Goal: Answer question/provide support

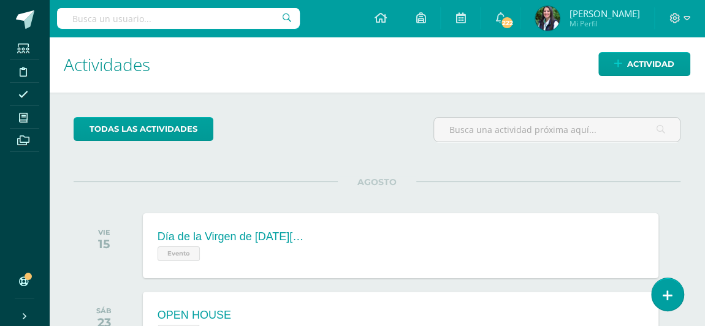
drag, startPoint x: 372, startPoint y: 142, endPoint x: 359, endPoint y: 142, distance: 12.3
click at [372, 142] on div "todas las Actividades" at bounding box center [377, 134] width 617 height 35
click at [663, 293] on icon at bounding box center [667, 296] width 11 height 14
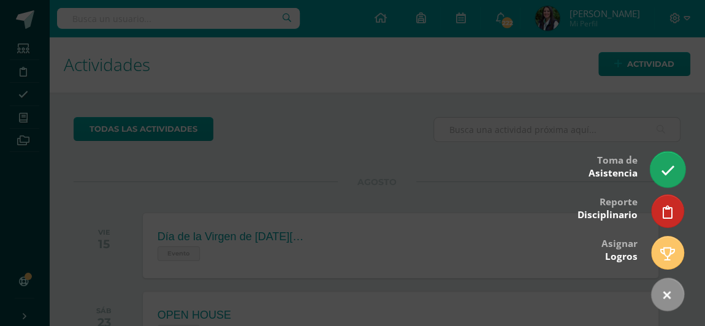
click at [673, 169] on icon at bounding box center [668, 171] width 14 height 14
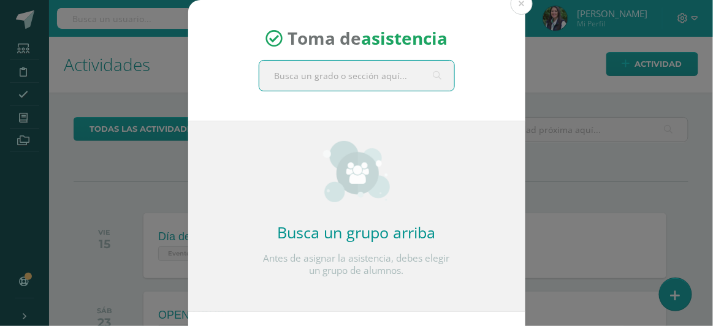
click at [401, 82] on input "text" at bounding box center [356, 76] width 195 height 30
type input "[PERSON_NAME]"
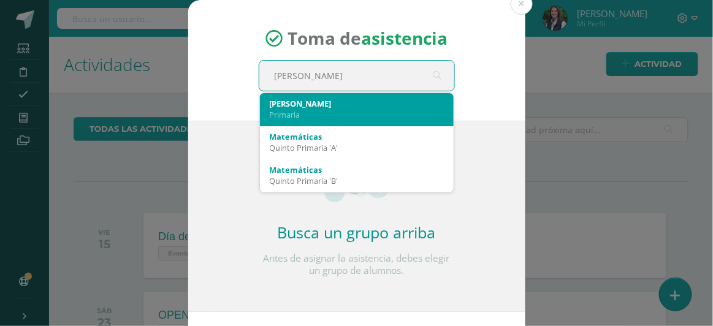
click at [341, 105] on div "[PERSON_NAME]" at bounding box center [357, 103] width 174 height 11
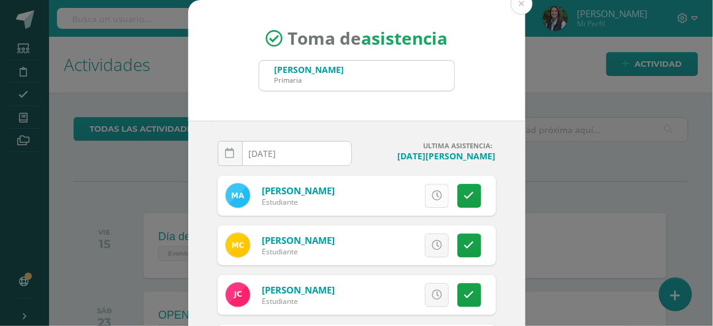
click at [432, 194] on icon at bounding box center [437, 196] width 10 height 10
click at [464, 245] on icon at bounding box center [469, 245] width 10 height 10
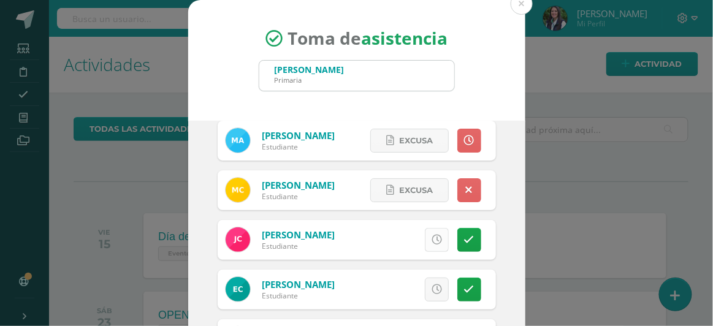
scroll to position [111, 0]
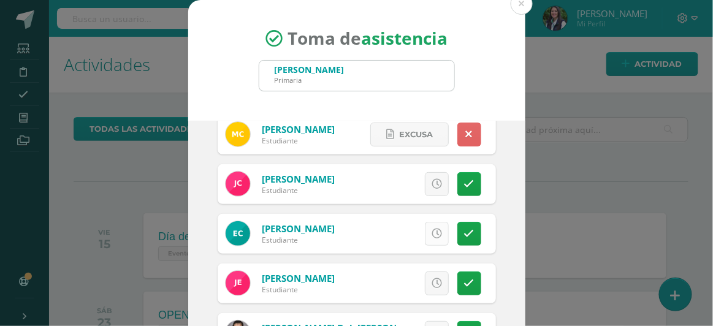
click at [432, 232] on icon at bounding box center [437, 234] width 10 height 10
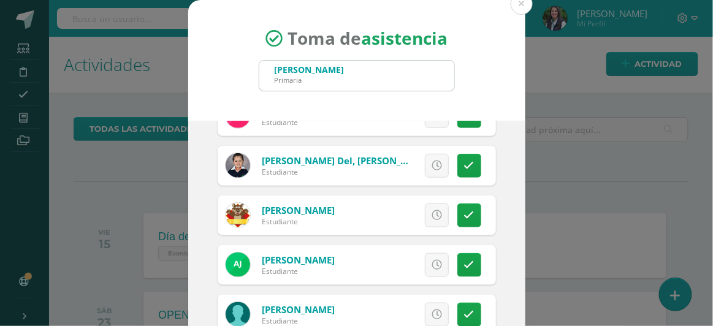
scroll to position [334, 0]
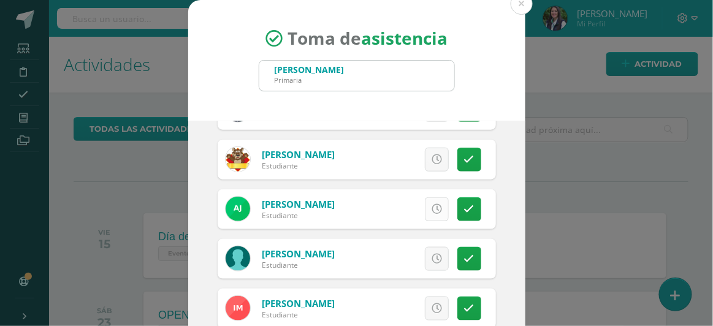
click at [432, 209] on icon at bounding box center [437, 209] width 10 height 10
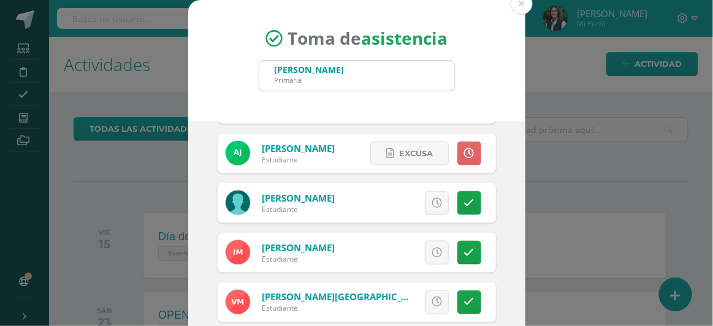
click at [432, 253] on icon at bounding box center [437, 253] width 10 height 10
click at [432, 302] on icon at bounding box center [437, 302] width 10 height 10
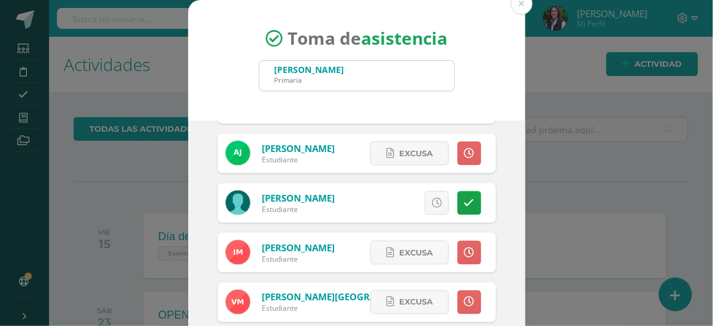
scroll to position [502, 0]
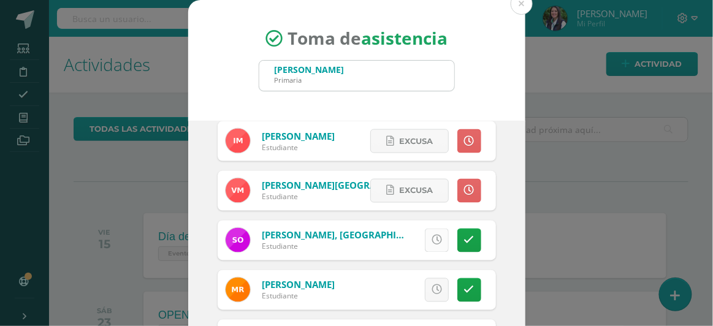
click at [432, 238] on icon at bounding box center [437, 241] width 10 height 10
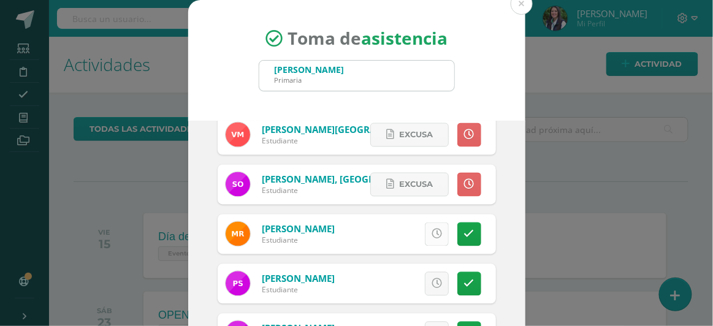
click at [432, 231] on icon at bounding box center [437, 234] width 10 height 10
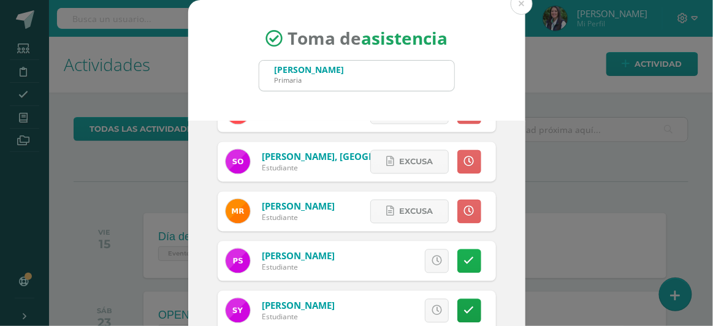
click at [464, 264] on icon at bounding box center [469, 261] width 10 height 10
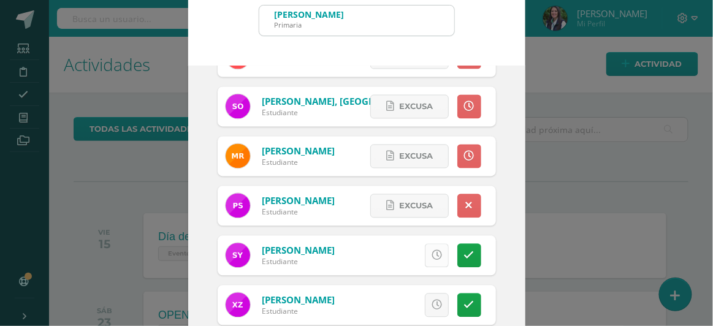
click at [432, 256] on icon at bounding box center [437, 256] width 10 height 10
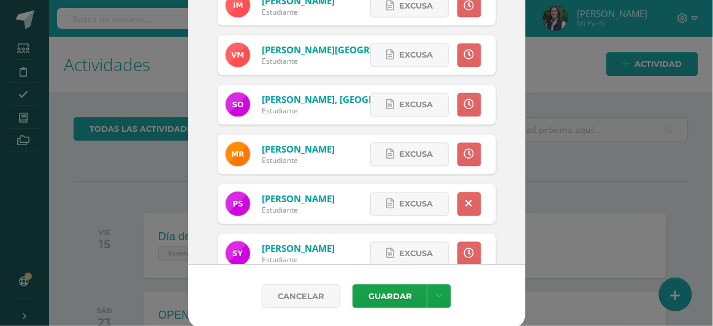
scroll to position [580, 0]
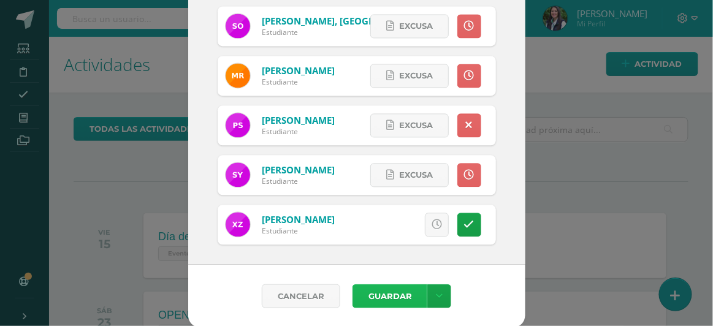
click at [386, 297] on button "Guardar" at bounding box center [390, 297] width 75 height 24
